Goal: Information Seeking & Learning: Check status

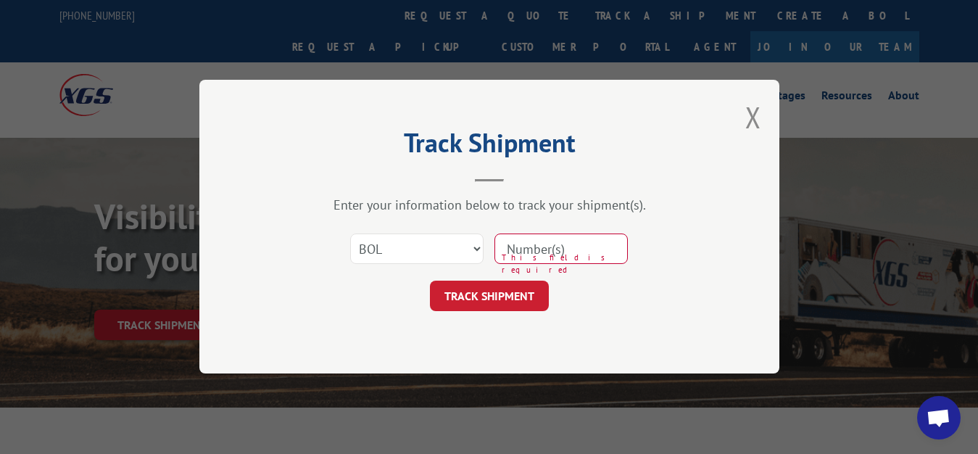
select select "bol"
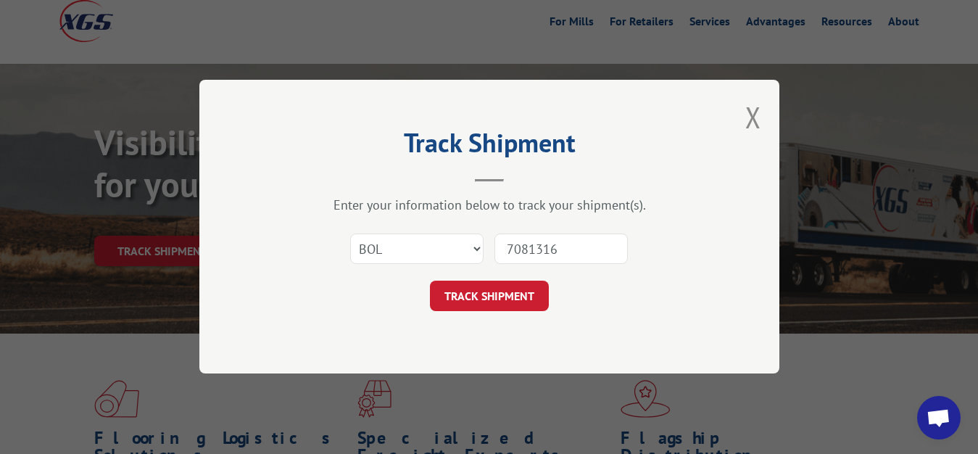
type input "7081316"
click button "TRACK SHIPMENT" at bounding box center [489, 296] width 119 height 30
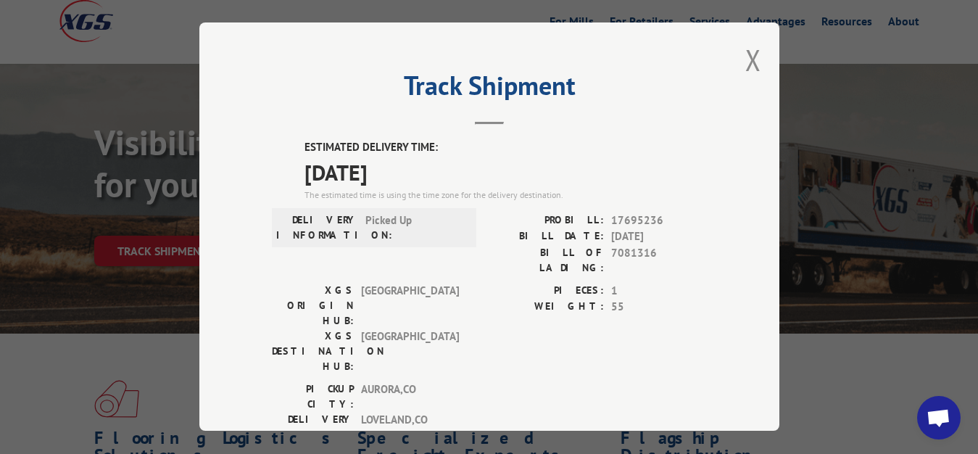
drag, startPoint x: 743, startPoint y: 56, endPoint x: 648, endPoint y: 132, distance: 121.7
click at [745, 59] on button "Close modal" at bounding box center [753, 60] width 16 height 38
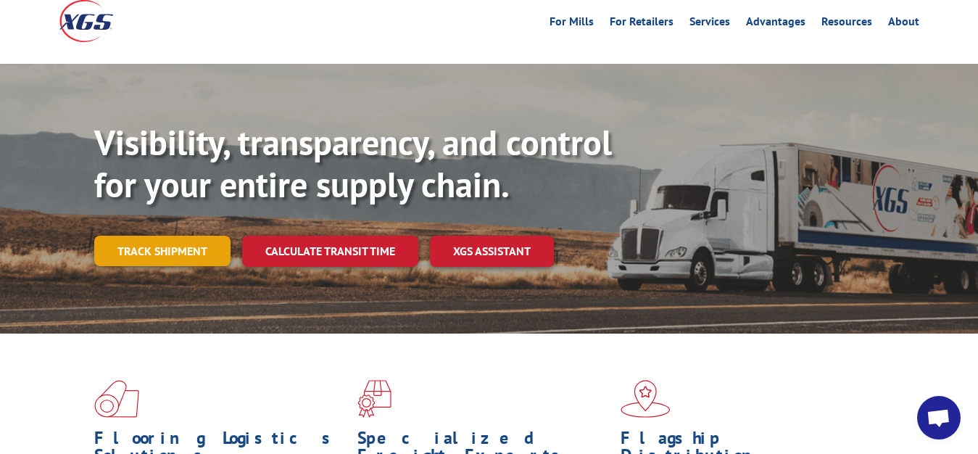
click at [140, 236] on link "Track shipment" at bounding box center [162, 251] width 136 height 30
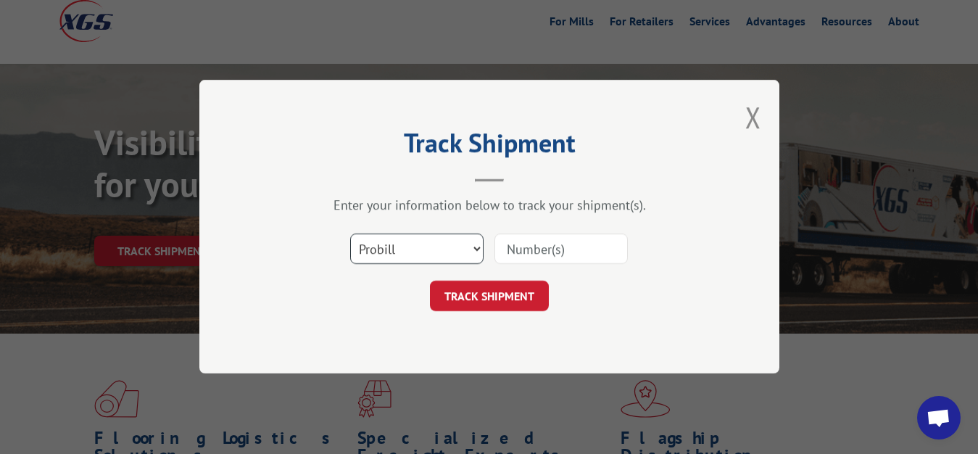
click at [350, 234] on select "Select category... Probill BOL PO" at bounding box center [416, 249] width 133 height 30
select select "bol"
click option "BOL" at bounding box center [0, 0] width 0 height 0
click at [516, 249] on input at bounding box center [561, 249] width 133 height 30
type input "7081314"
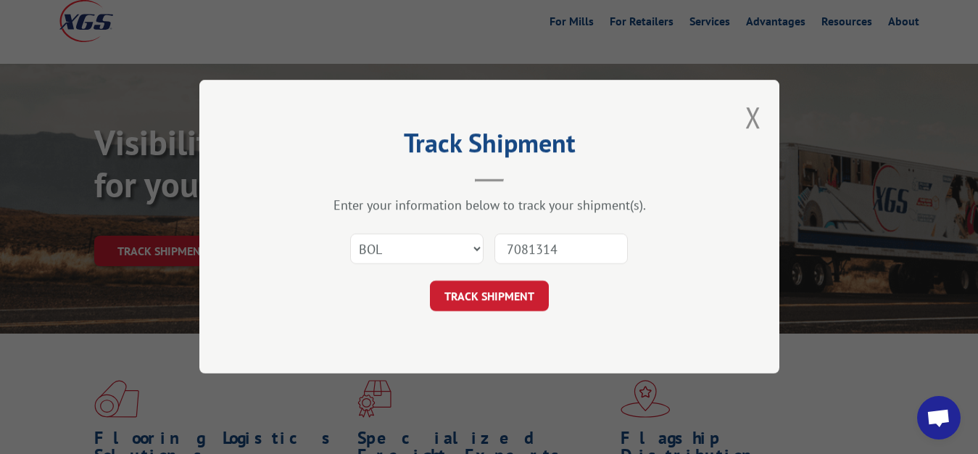
click button "TRACK SHIPMENT" at bounding box center [489, 296] width 119 height 30
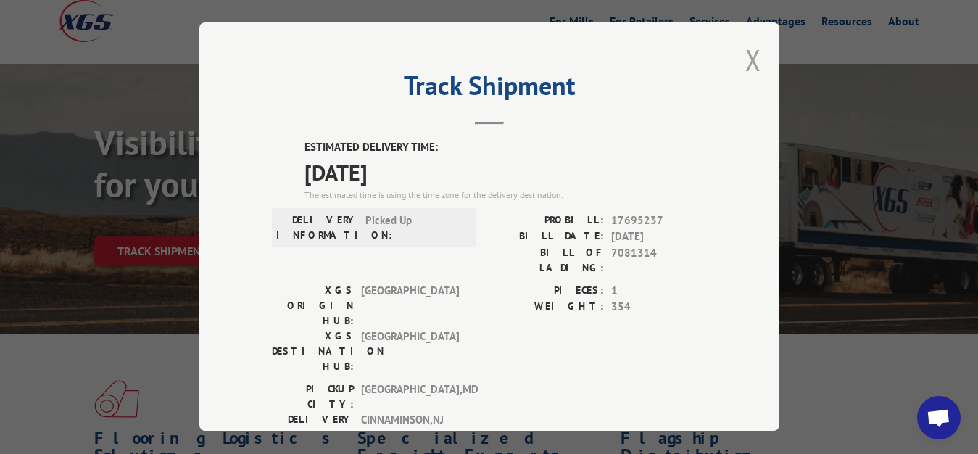
click at [745, 56] on button "Close modal" at bounding box center [753, 60] width 16 height 38
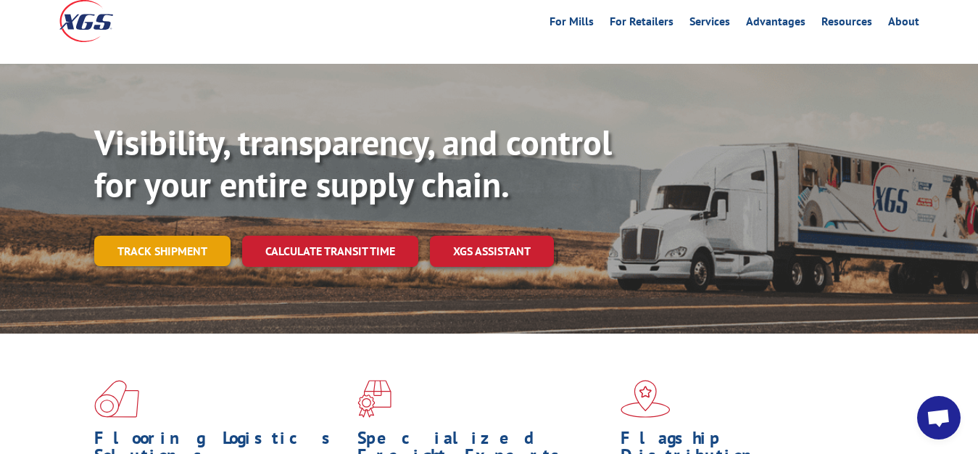
click at [153, 236] on link "Track shipment" at bounding box center [162, 251] width 136 height 30
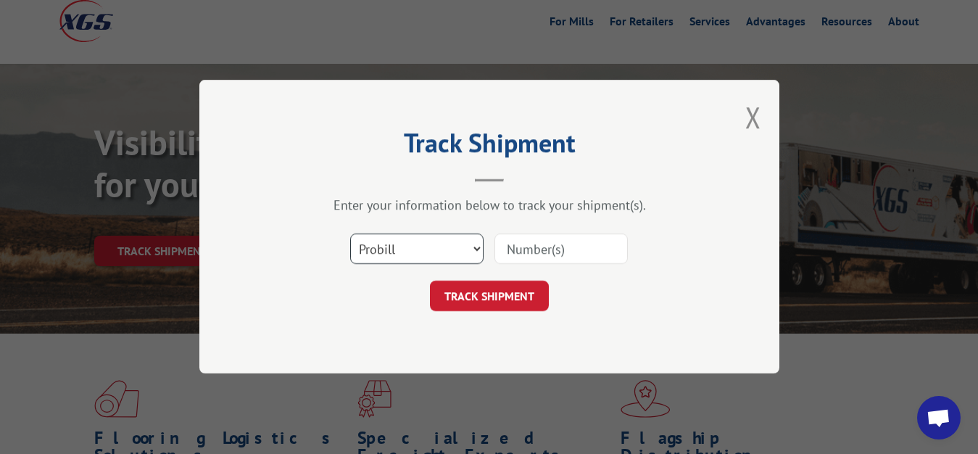
click at [350, 234] on select "Select category... Probill BOL PO" at bounding box center [416, 249] width 133 height 30
select select "bol"
click option "BOL" at bounding box center [0, 0] width 0 height 0
click at [539, 241] on input at bounding box center [561, 249] width 133 height 30
